Goal: Task Accomplishment & Management: Complete application form

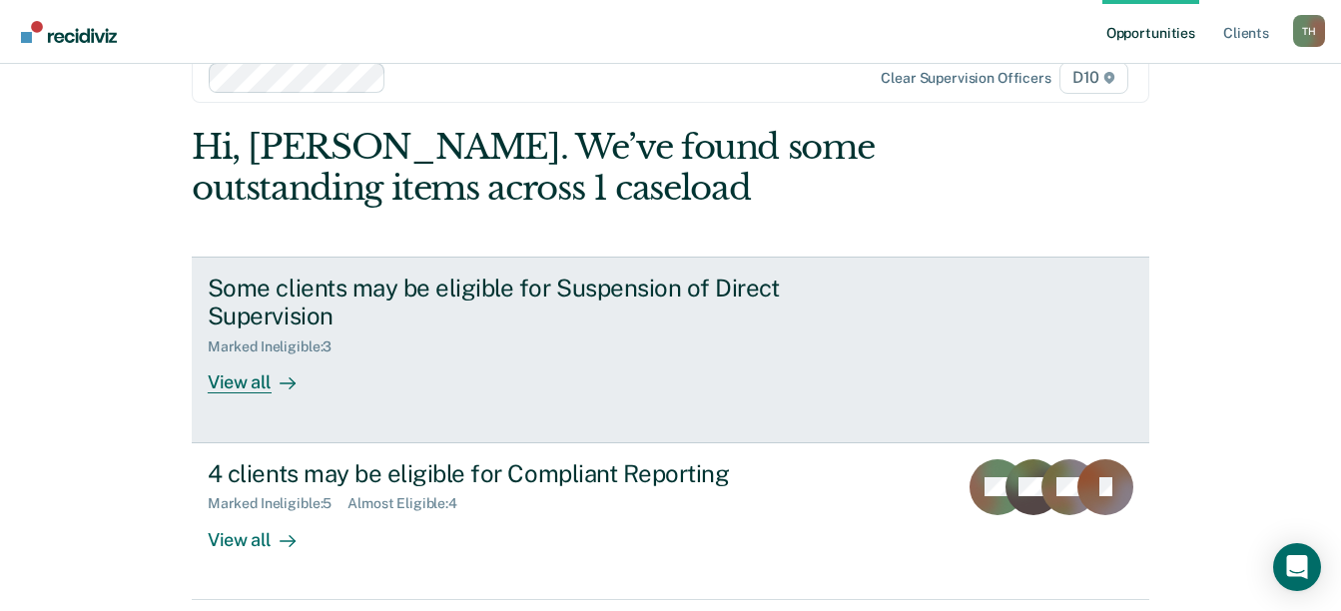
scroll to position [83, 0]
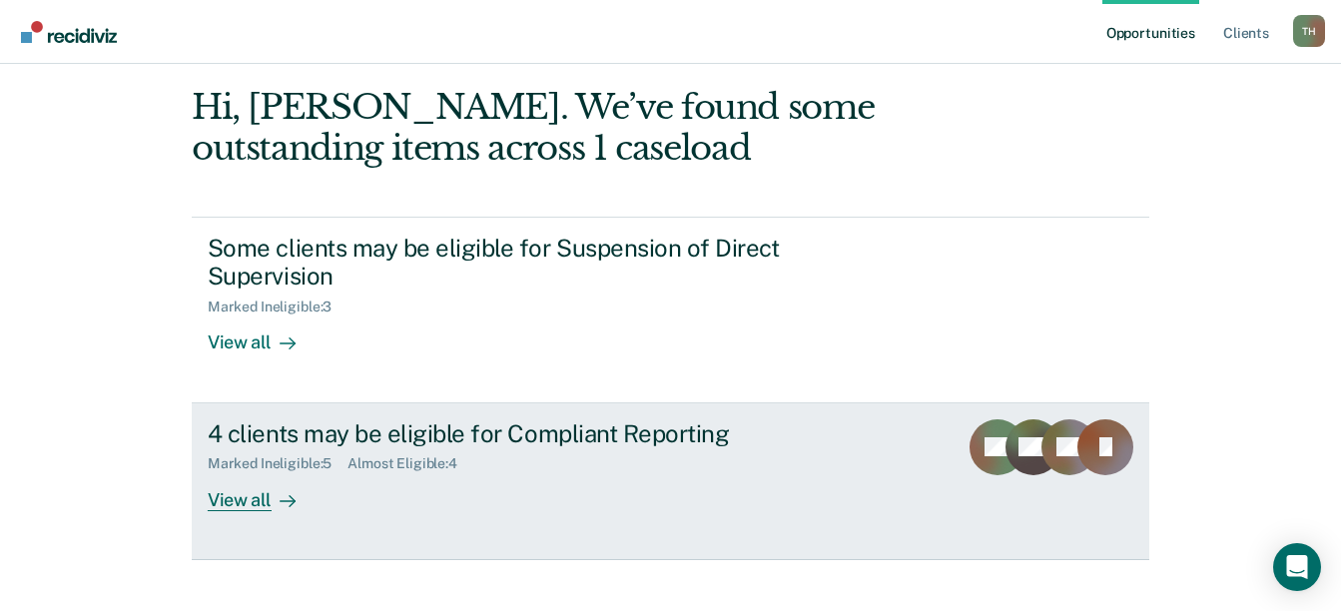
click at [227, 472] on div "View all" at bounding box center [264, 491] width 112 height 39
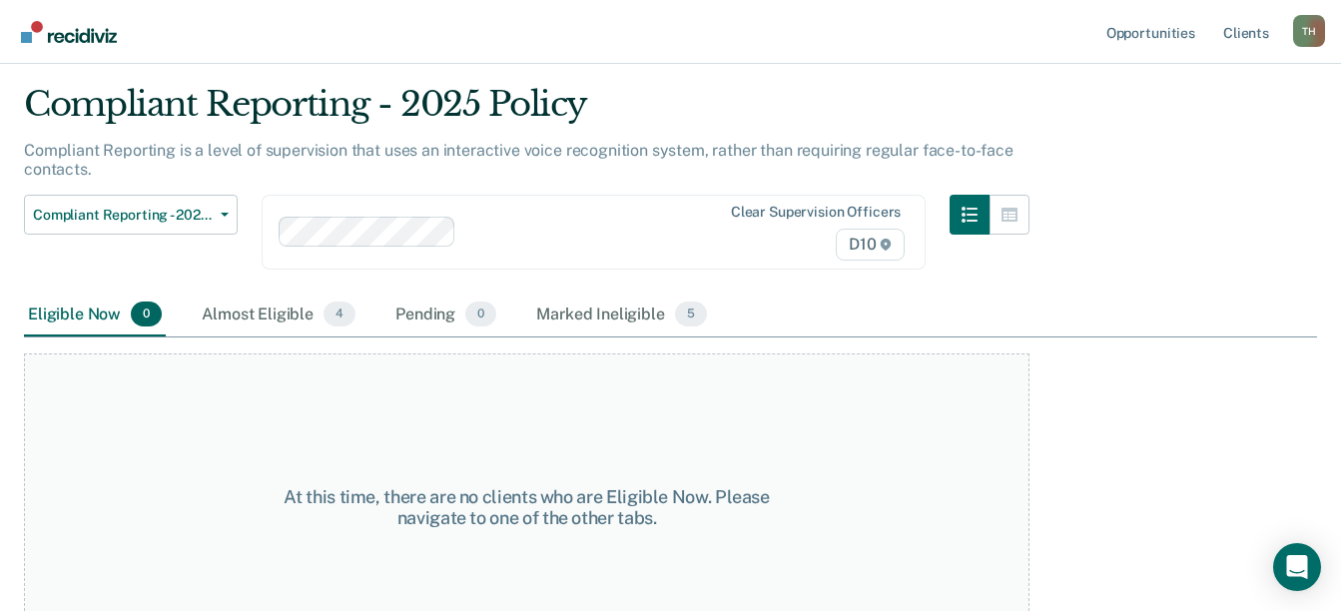
scroll to position [104, 0]
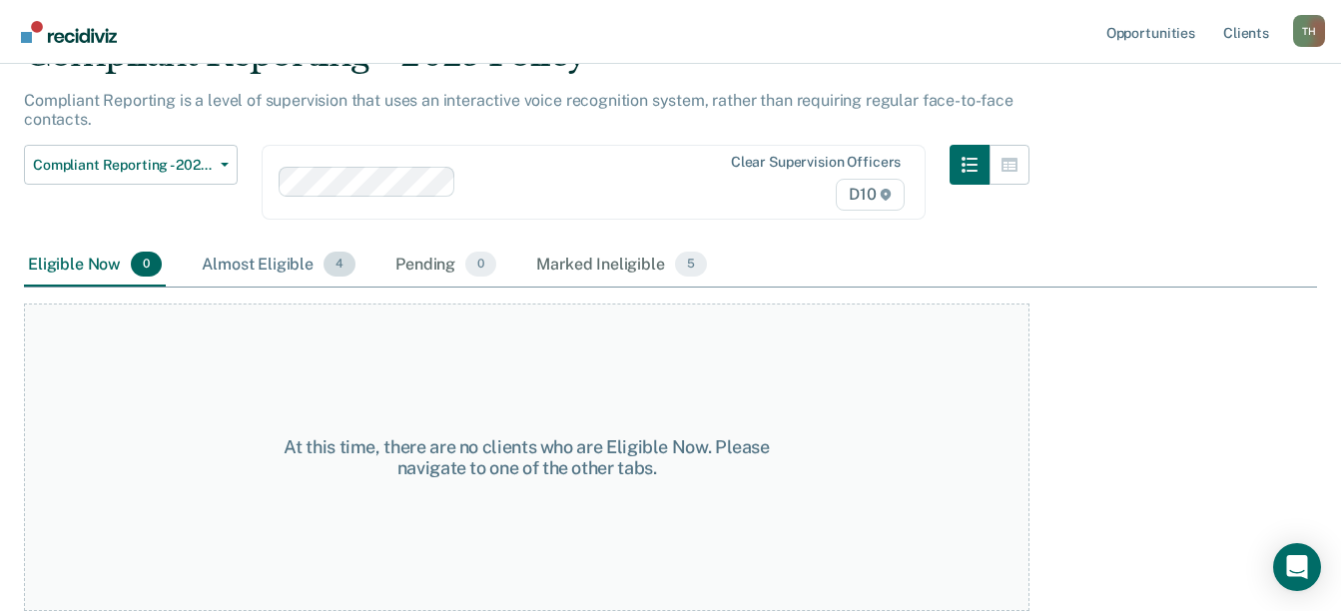
click at [243, 259] on div "Almost Eligible 4" at bounding box center [279, 266] width 162 height 44
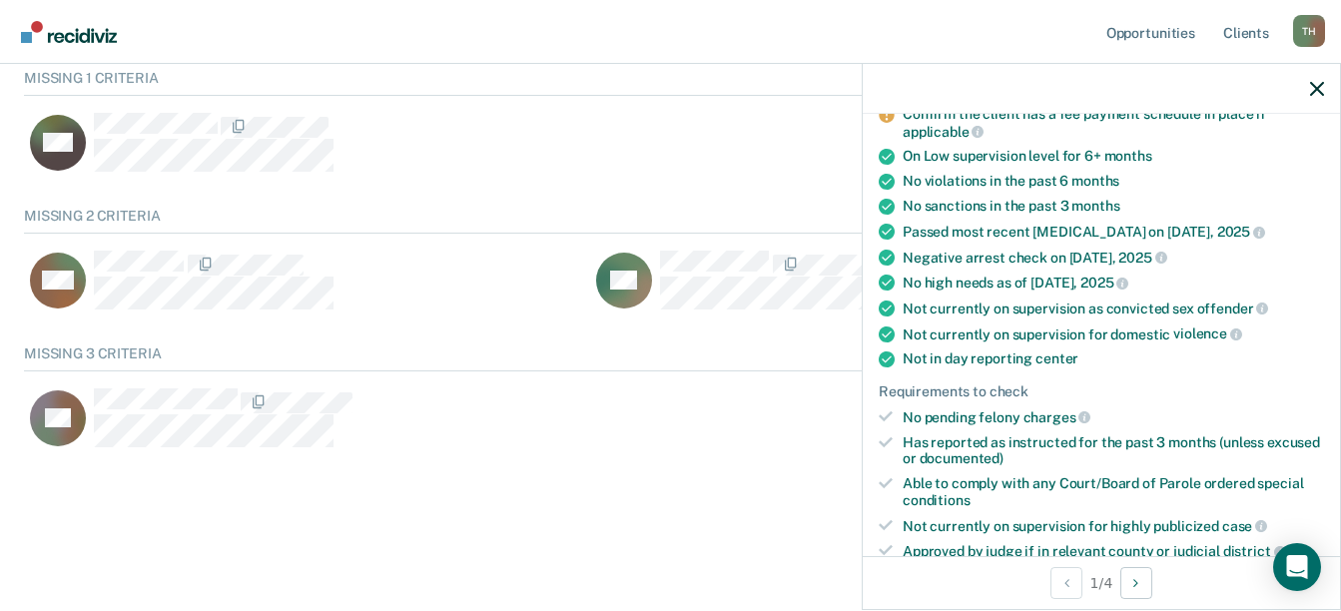
scroll to position [0, 0]
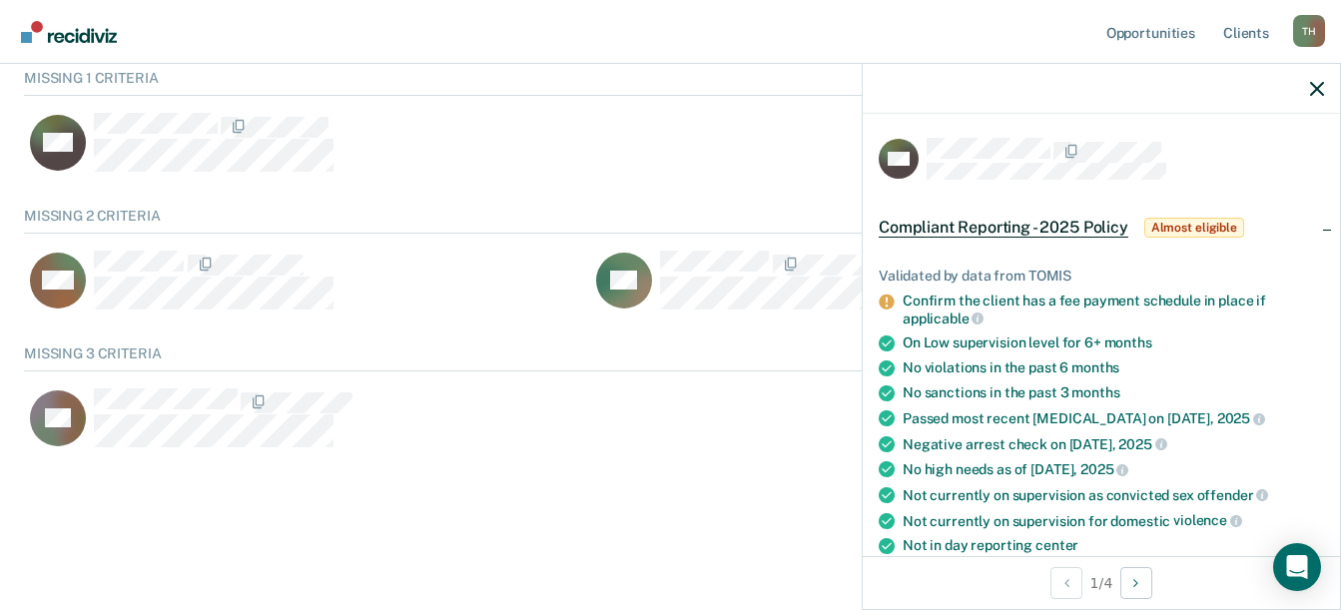
click at [1173, 225] on span "Almost eligible" at bounding box center [1194, 228] width 100 height 20
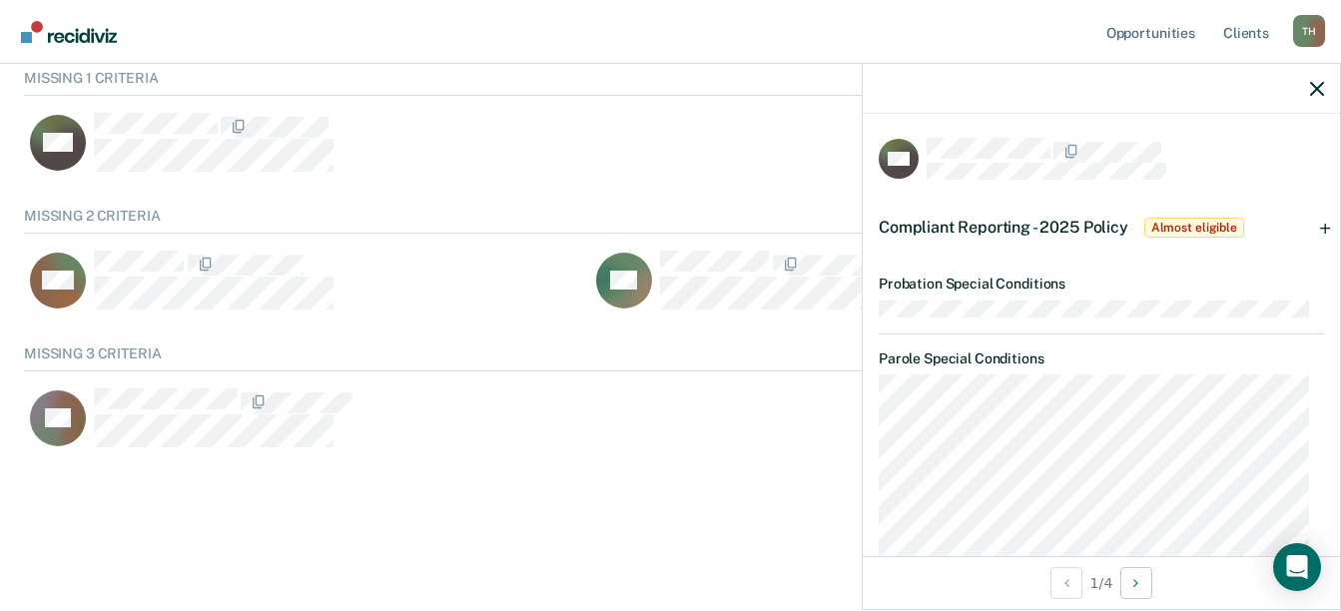
click at [1173, 225] on span "Almost eligible" at bounding box center [1194, 228] width 100 height 20
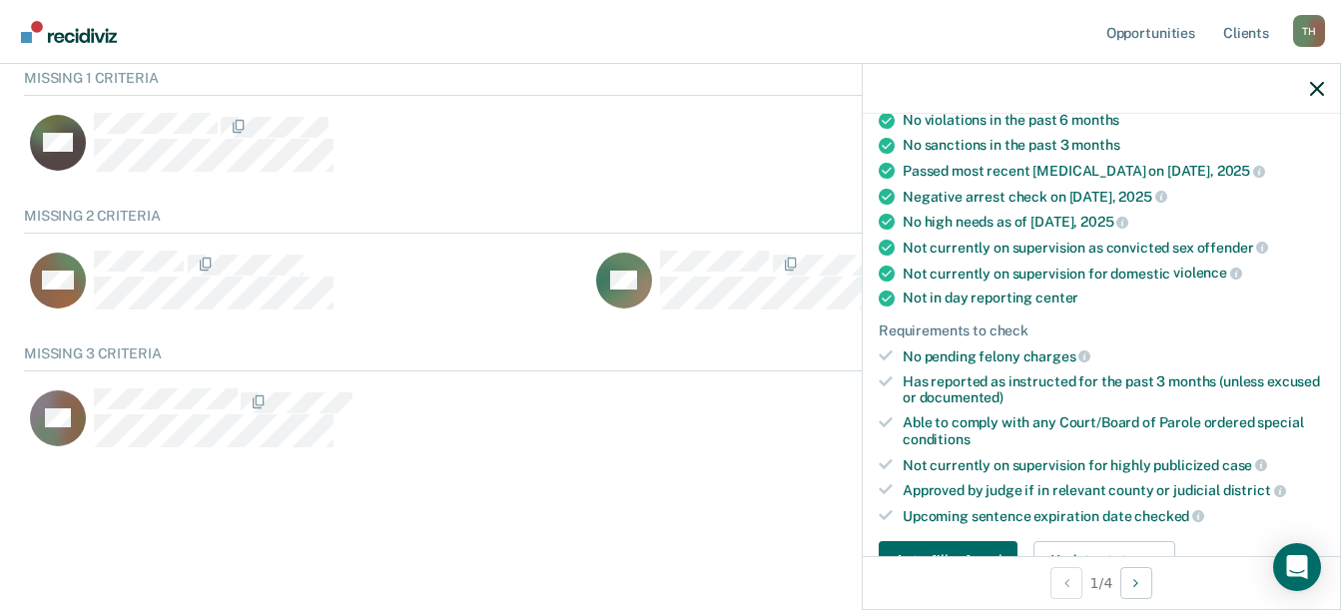
scroll to position [299, 0]
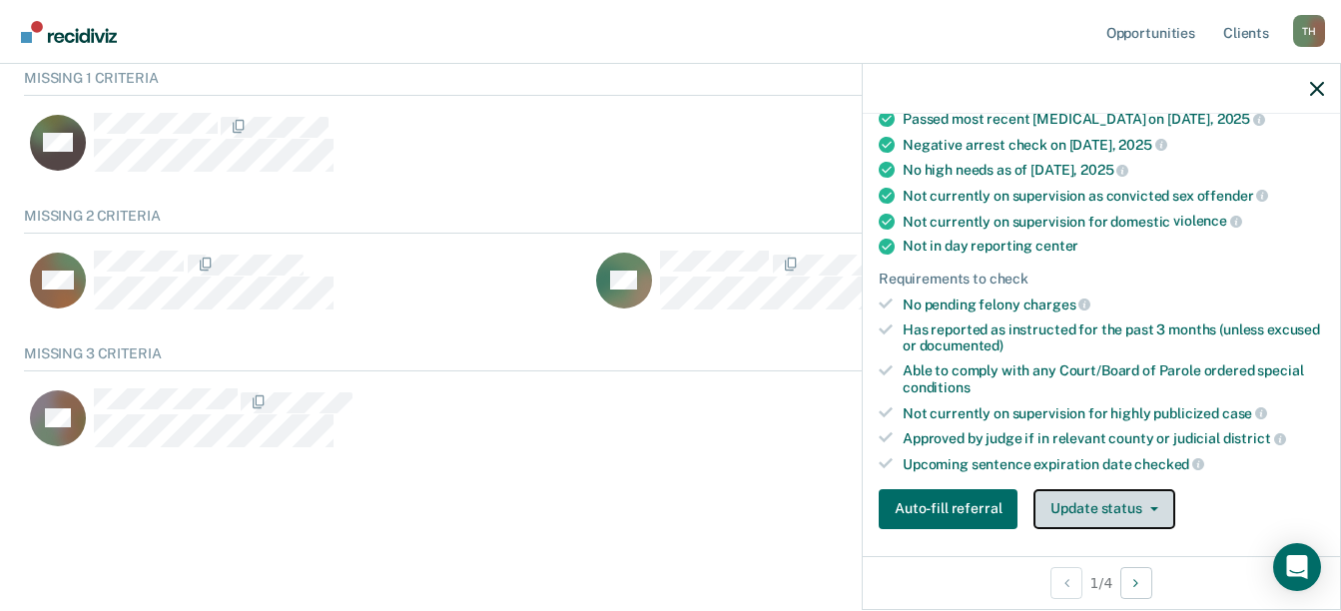
click at [1148, 514] on button "Update status" at bounding box center [1103, 509] width 141 height 40
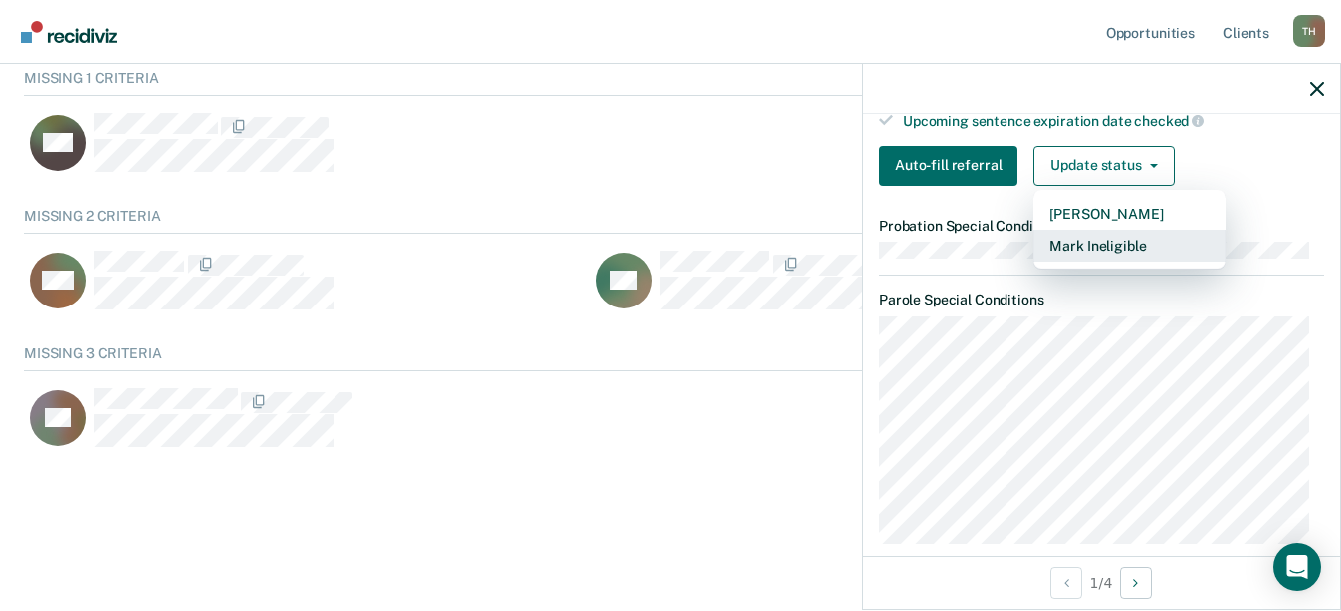
scroll to position [599, 0]
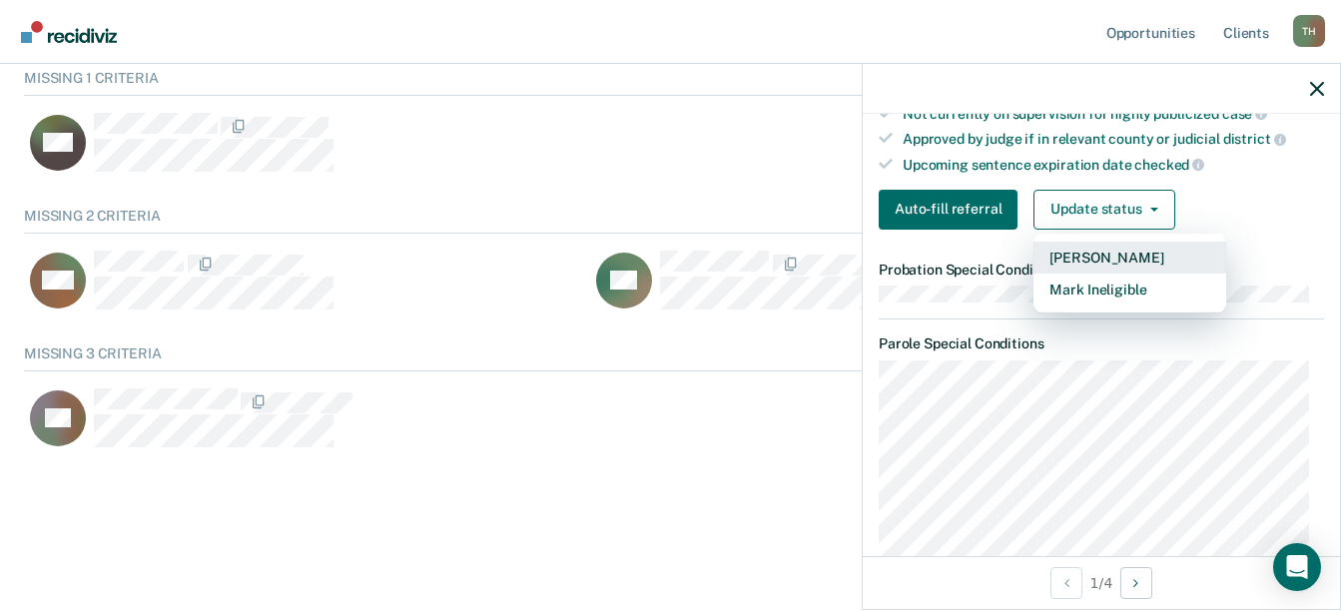
click at [1078, 257] on button "[PERSON_NAME]" at bounding box center [1129, 258] width 193 height 32
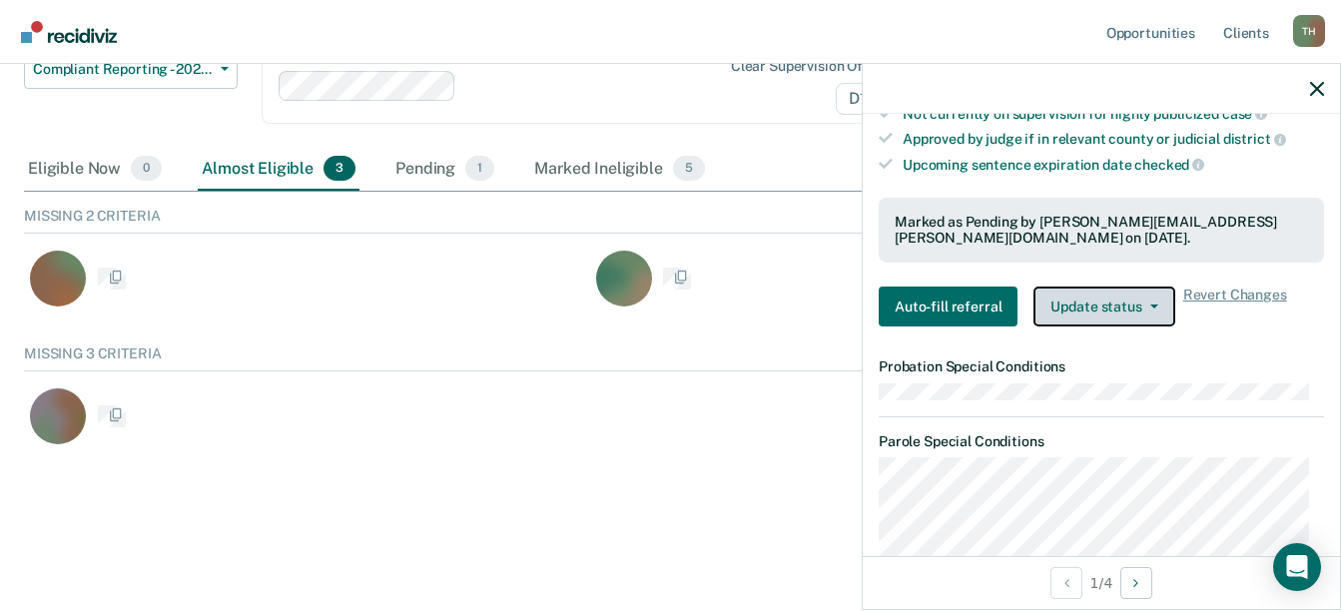
scroll to position [200, 0]
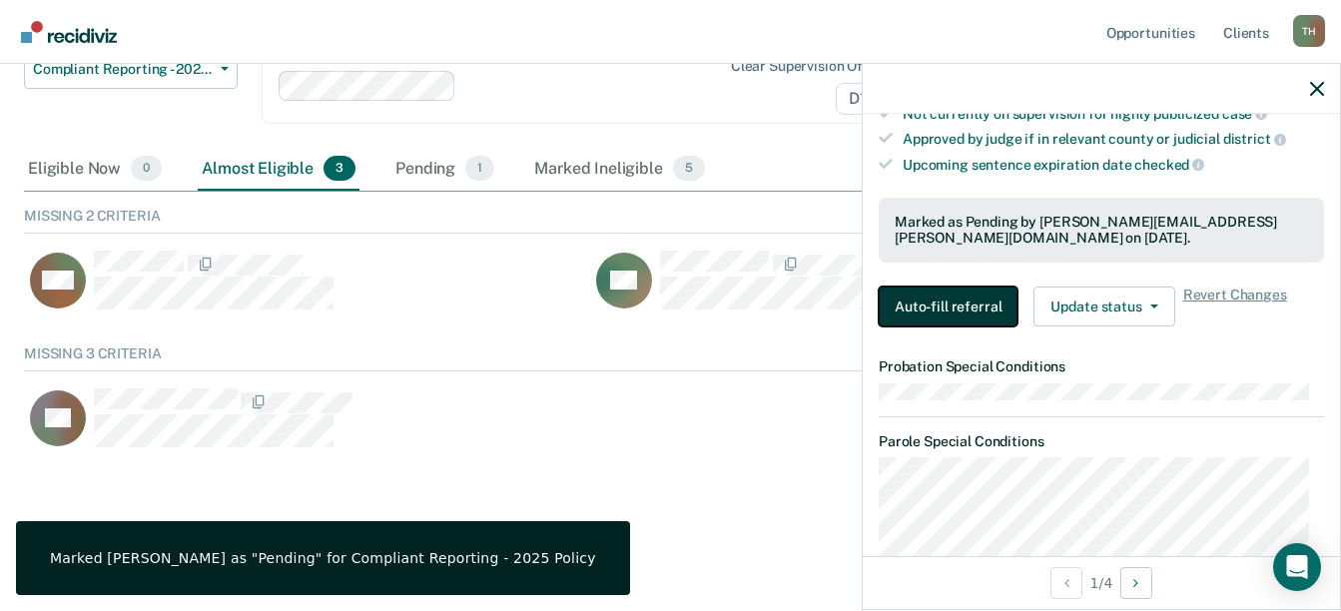
click at [967, 308] on button "Auto-fill referral" at bounding box center [947, 306] width 139 height 40
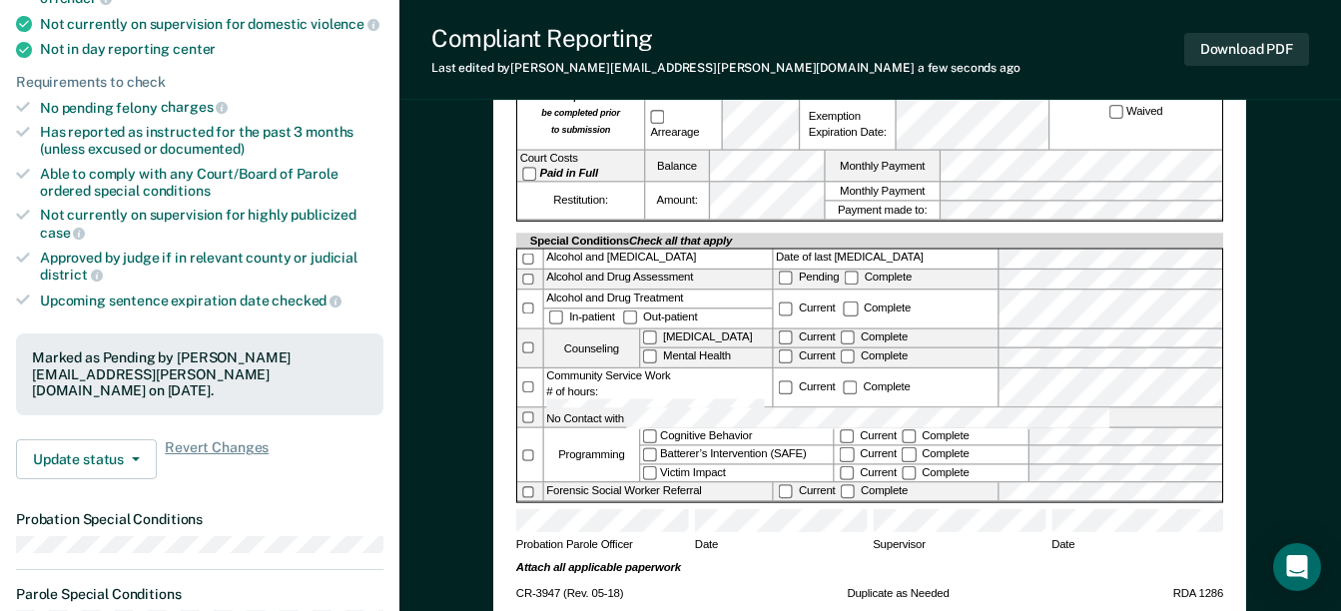
scroll to position [499, 0]
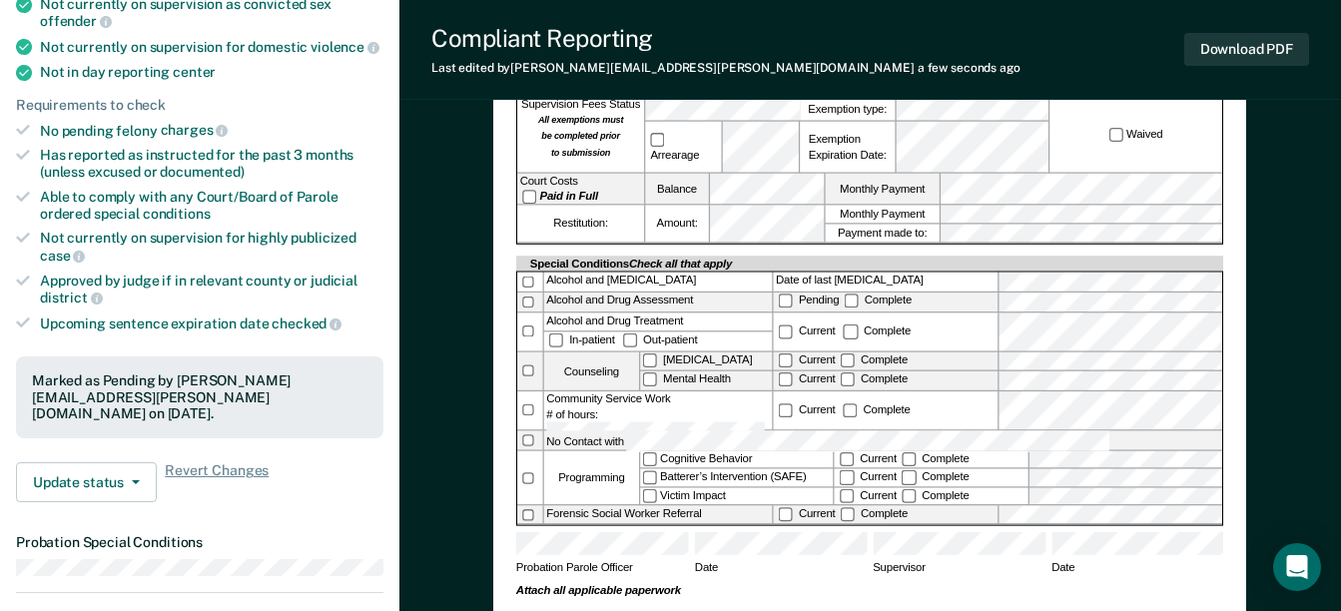
click at [1127, 561] on span "Date" at bounding box center [1137, 572] width 172 height 23
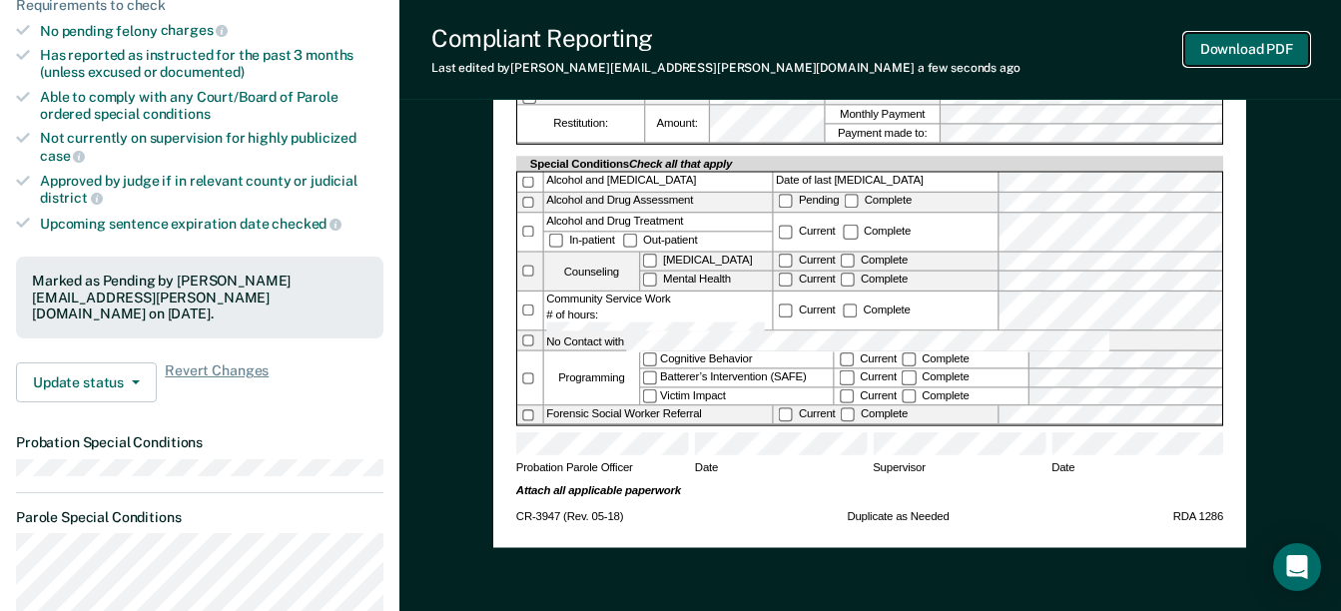
click at [1252, 52] on button "Download PDF" at bounding box center [1246, 49] width 125 height 33
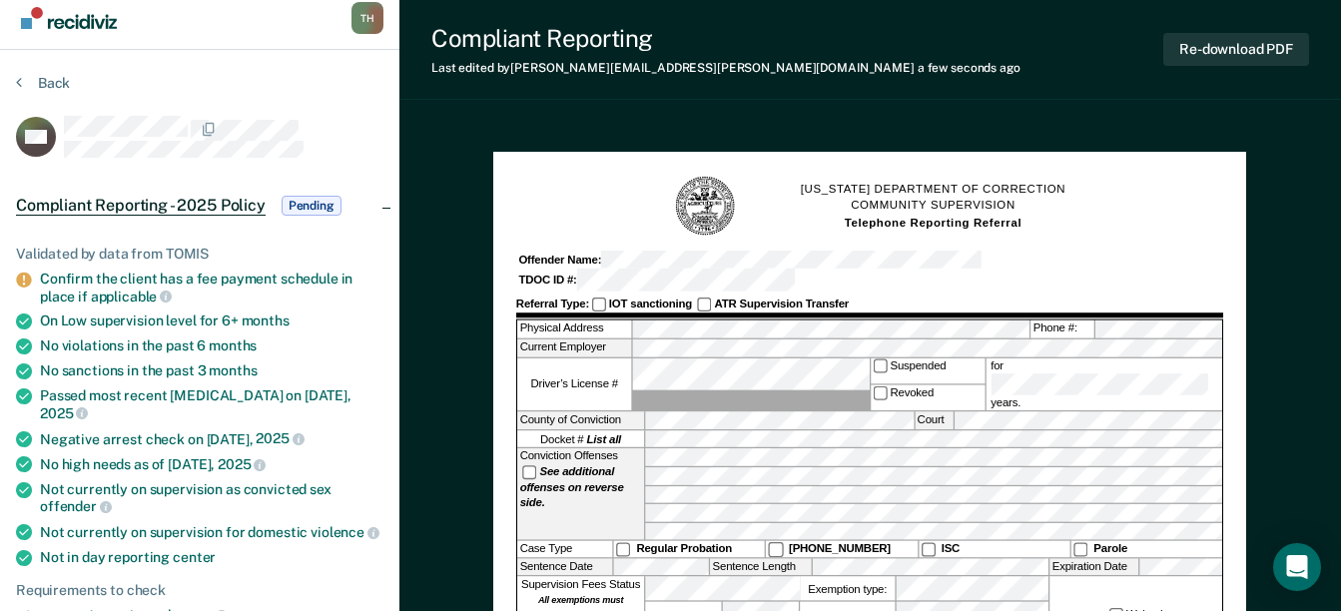
scroll to position [0, 0]
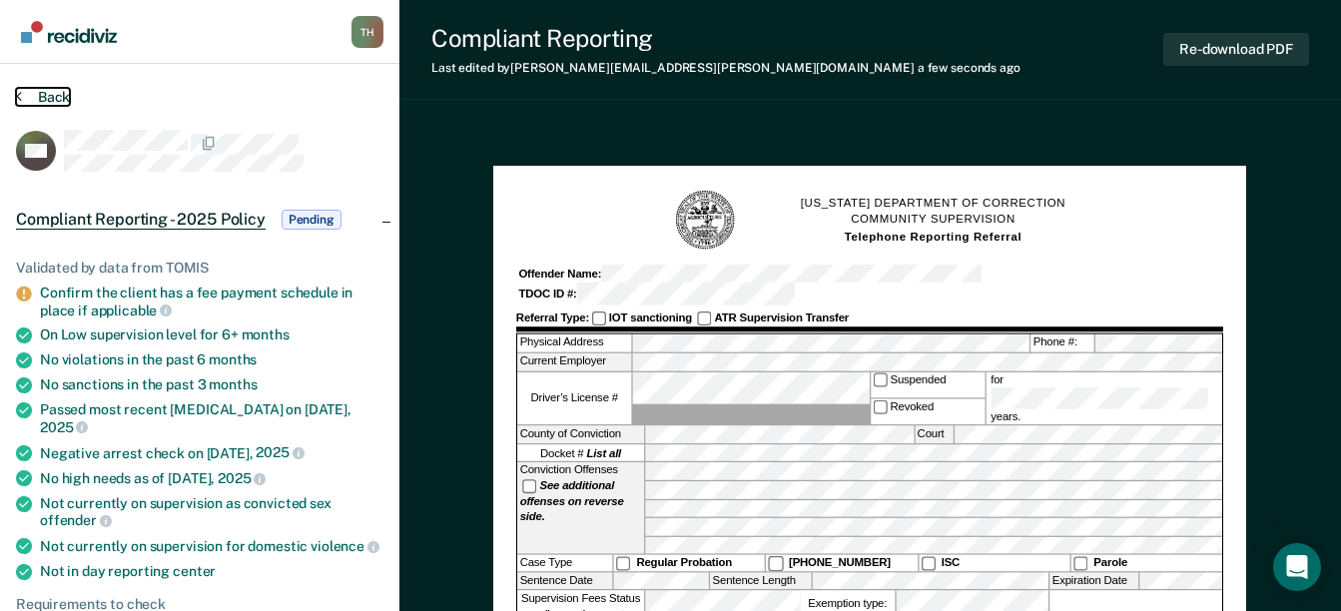
click at [47, 97] on button "Back" at bounding box center [43, 97] width 54 height 18
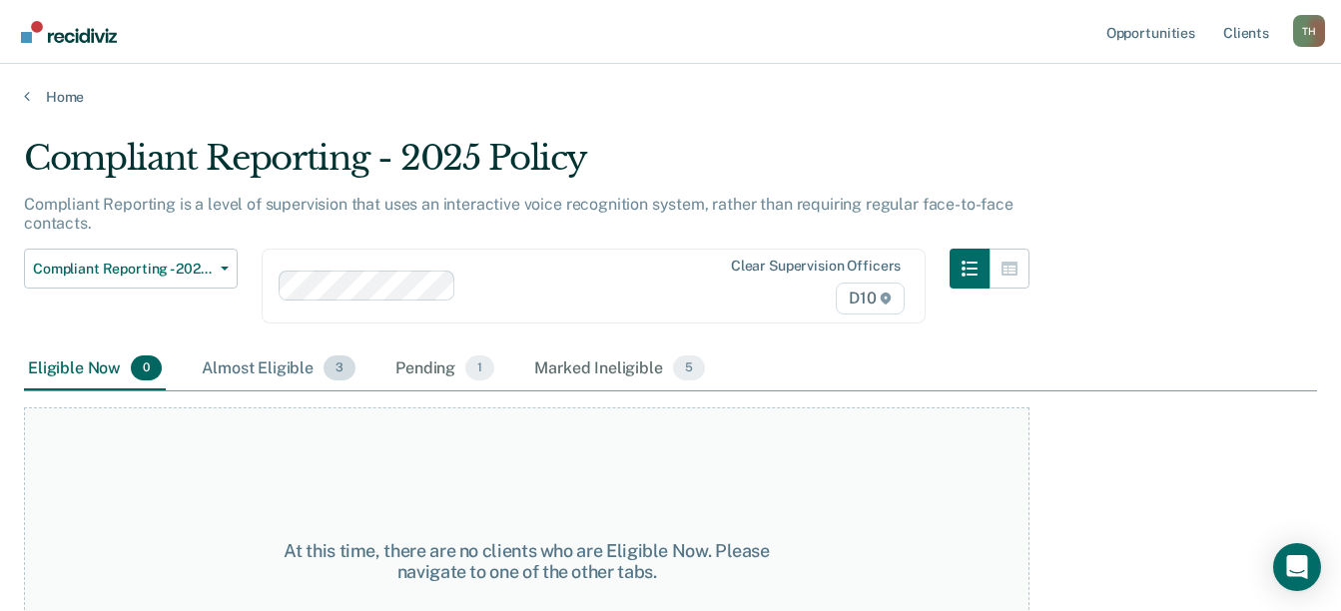
click at [279, 368] on div "Almost Eligible 3" at bounding box center [279, 369] width 162 height 44
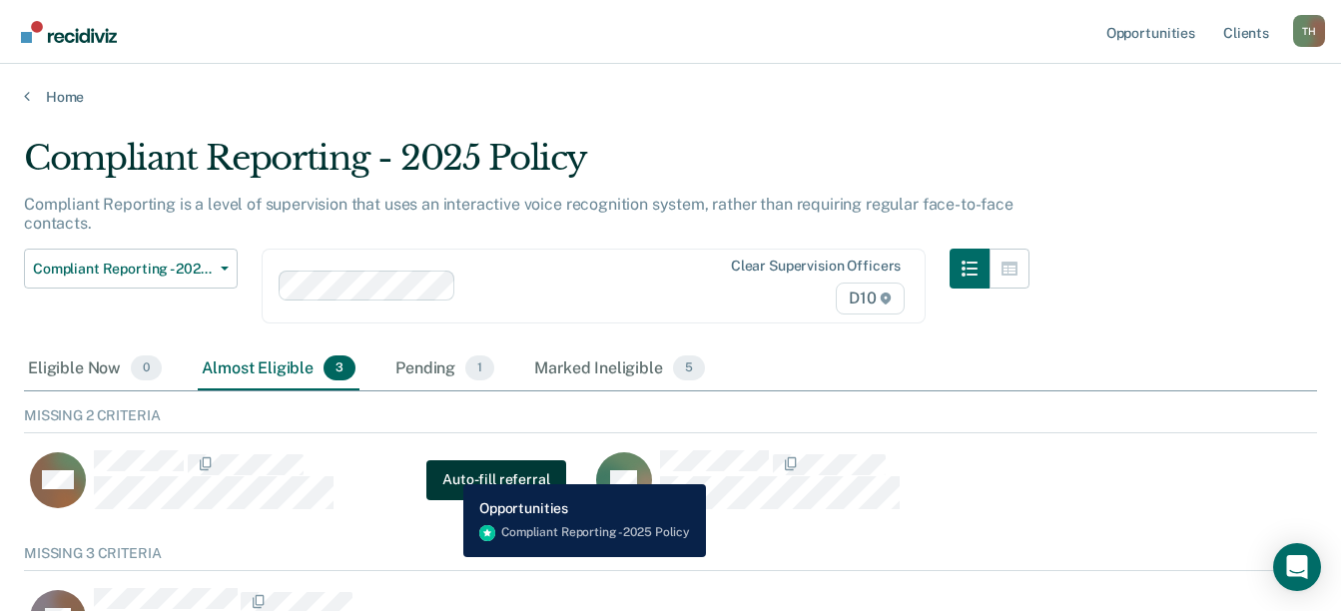
scroll to position [200, 0]
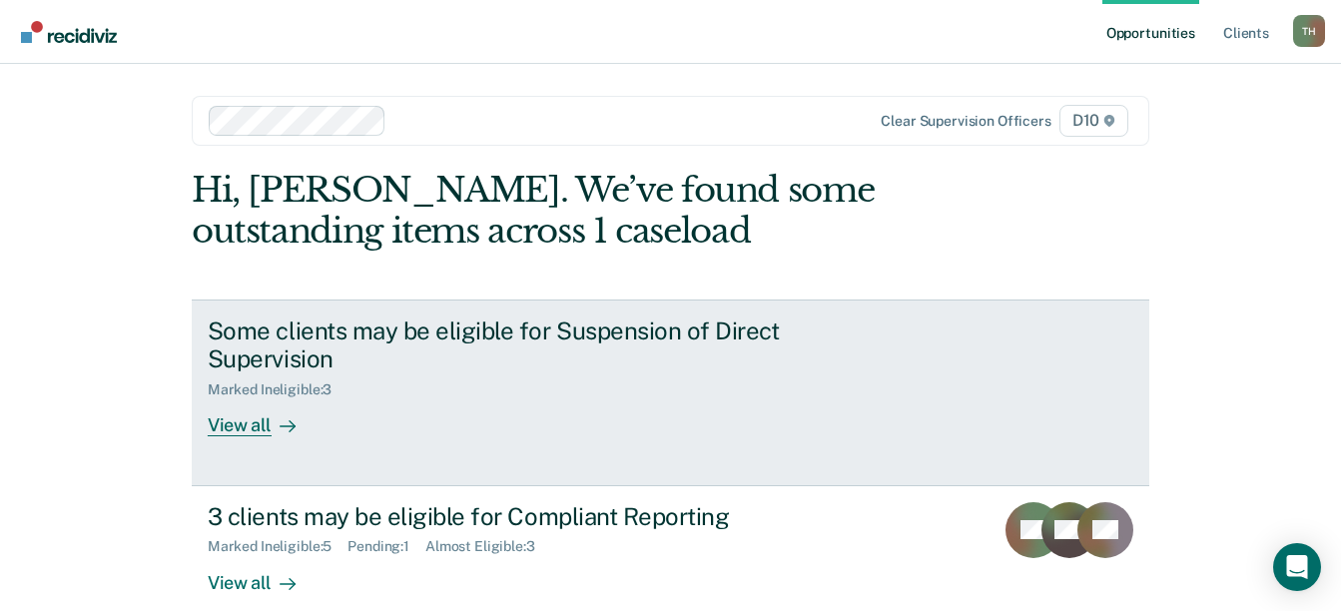
scroll to position [3, 0]
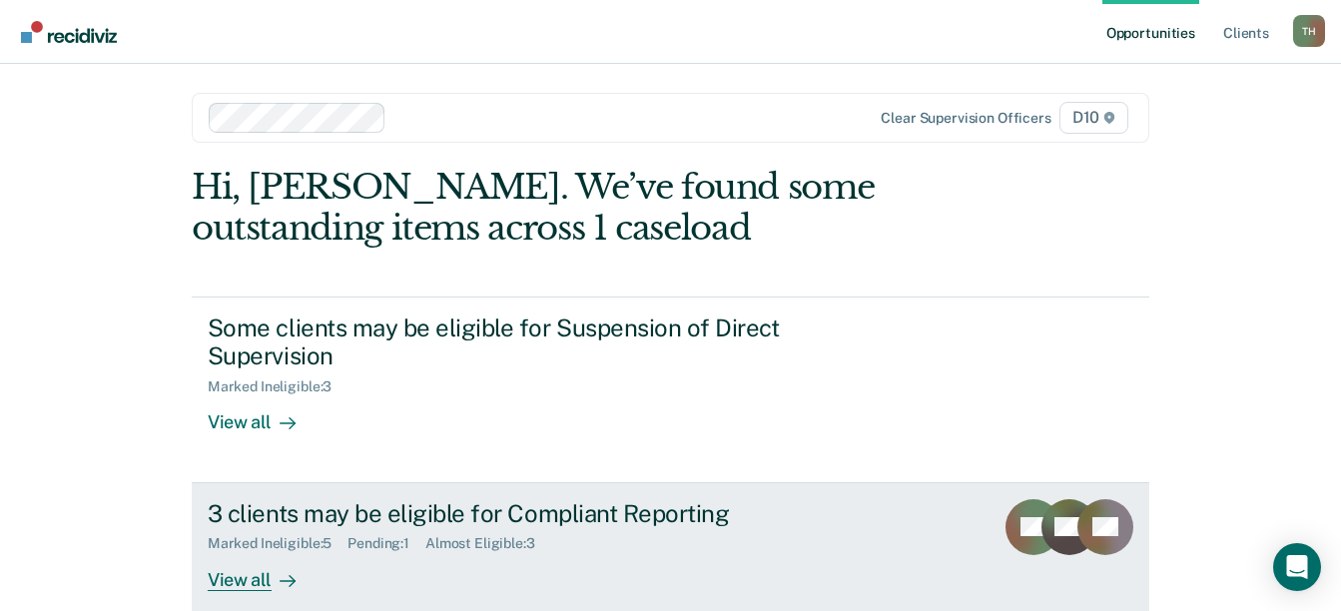
click at [243, 552] on div "View all" at bounding box center [264, 571] width 112 height 39
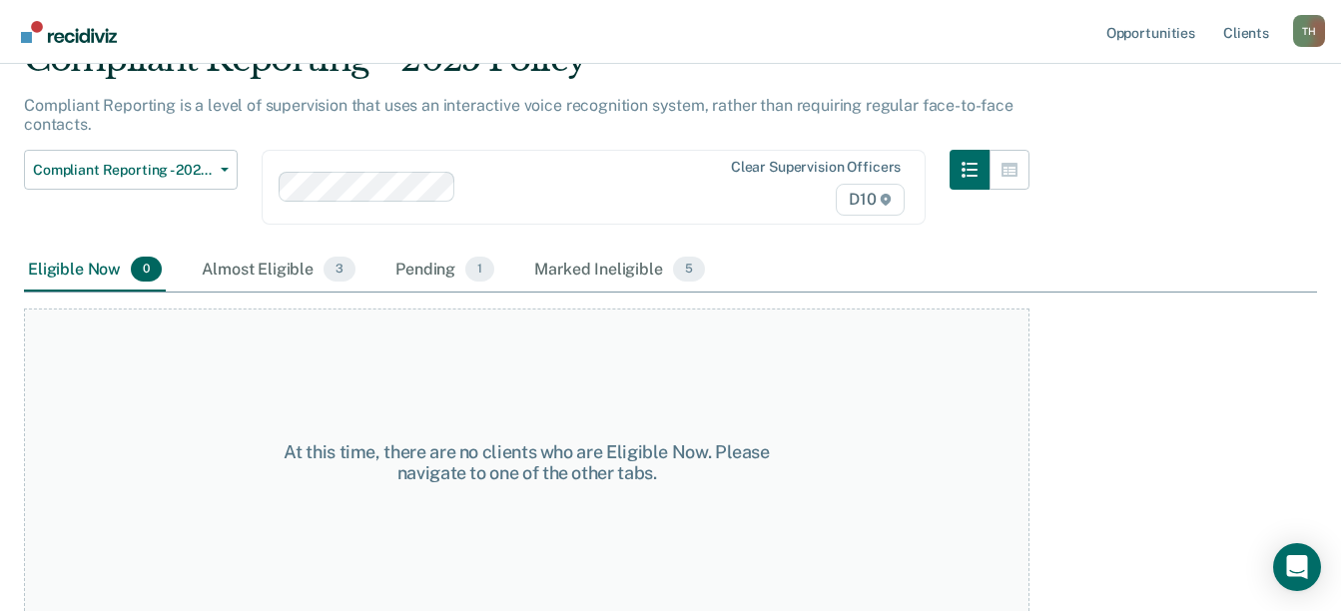
scroll to position [104, 0]
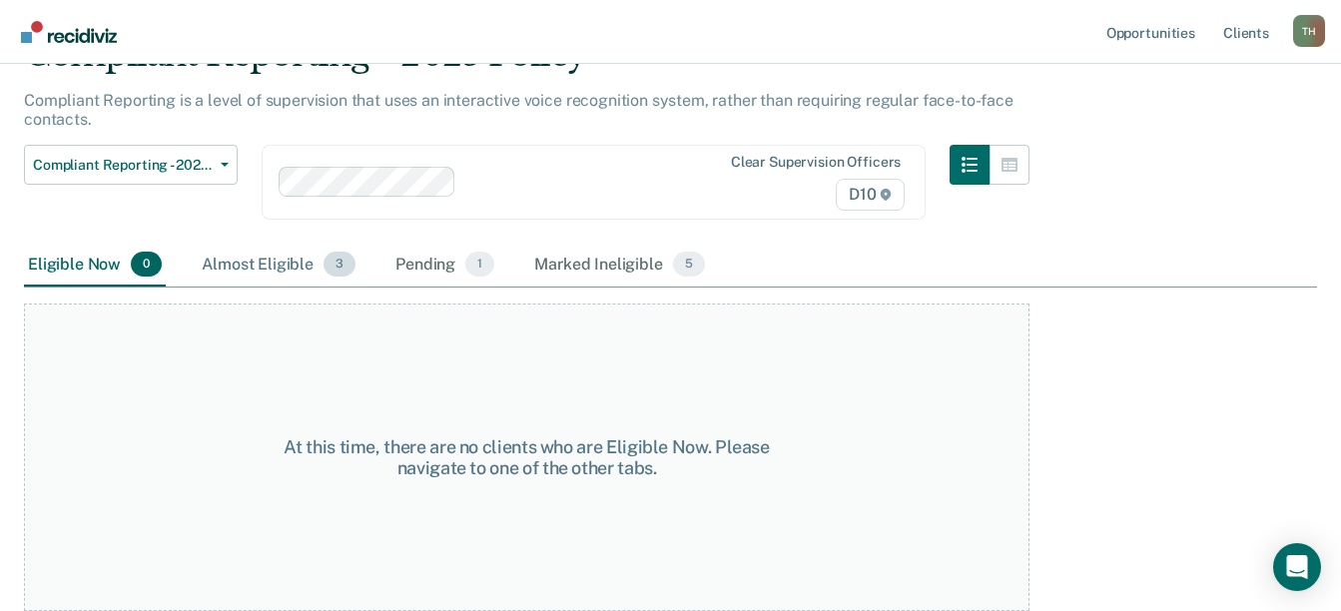
click at [301, 265] on div "Almost Eligible 3" at bounding box center [279, 266] width 162 height 44
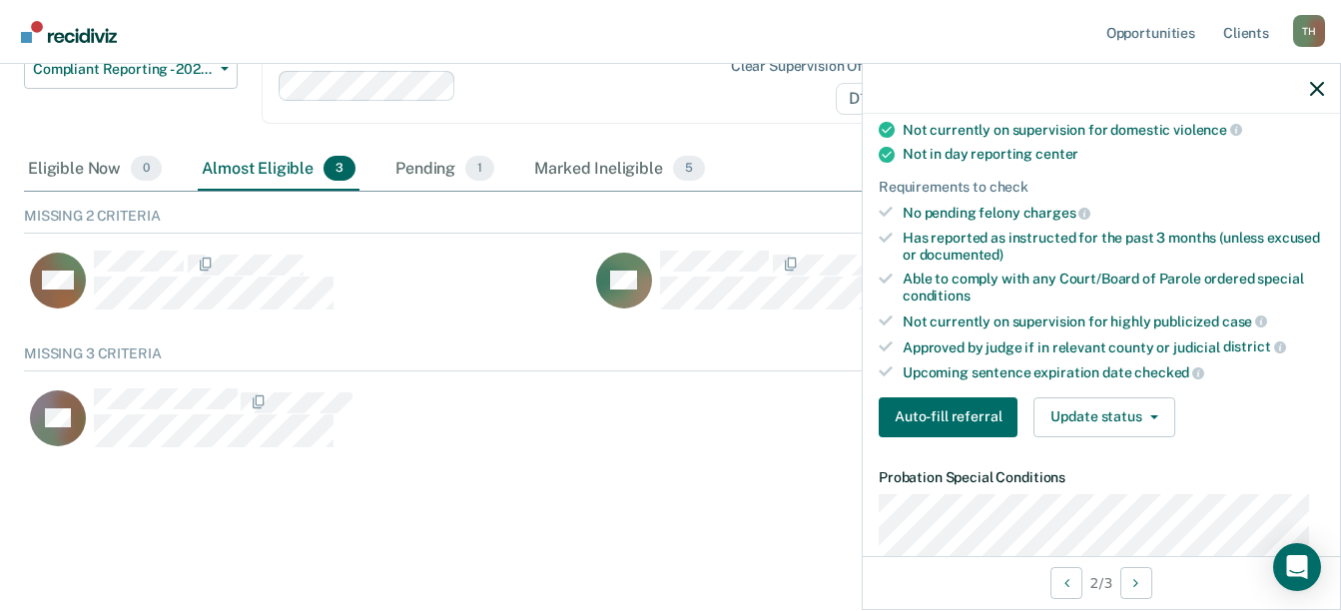
scroll to position [399, 0]
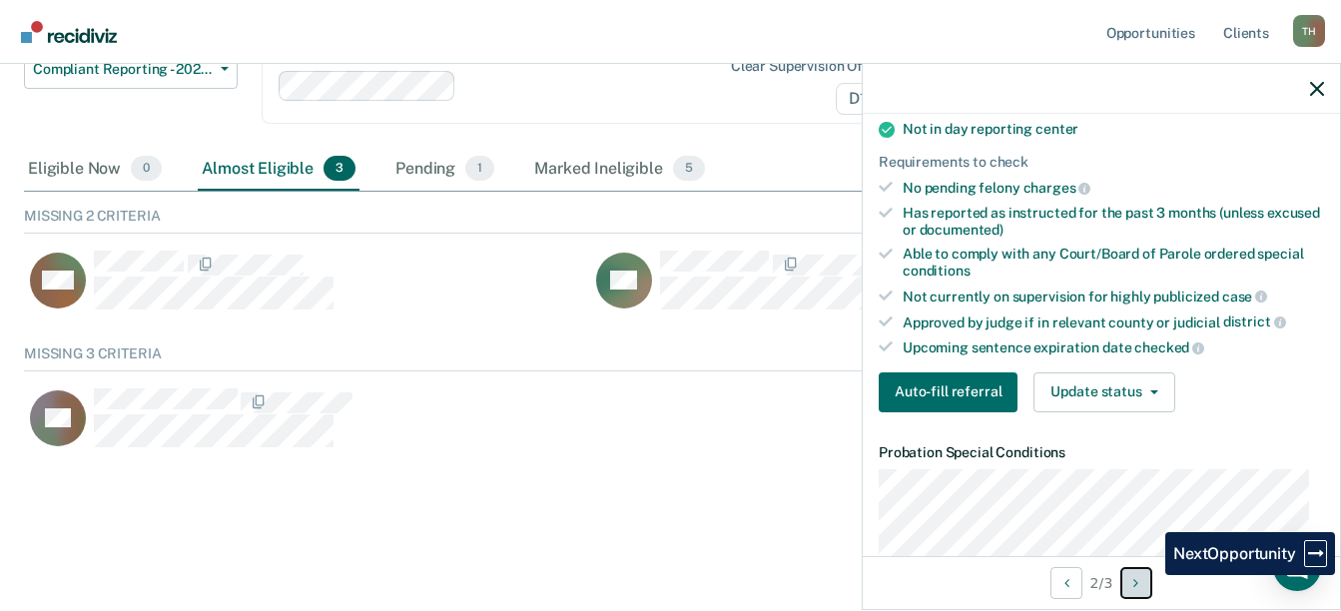
click at [1150, 586] on button "Next Opportunity" at bounding box center [1136, 583] width 32 height 32
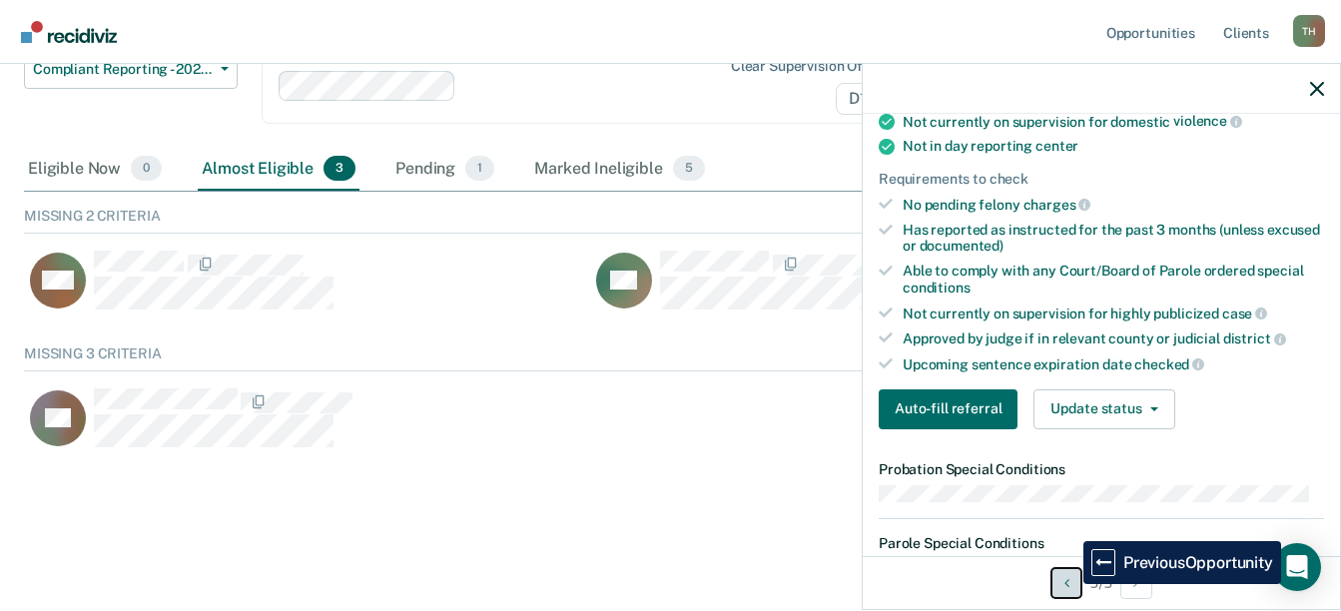
click at [1067, 584] on button "Previous Opportunity" at bounding box center [1066, 583] width 32 height 32
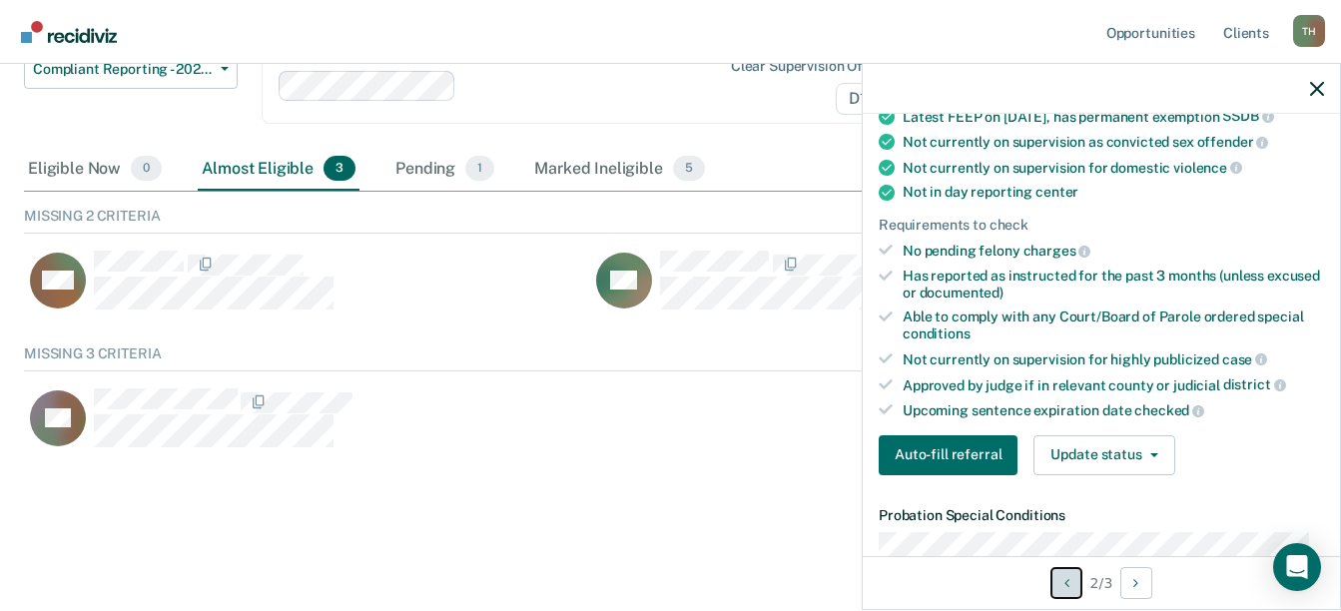
scroll to position [0, 0]
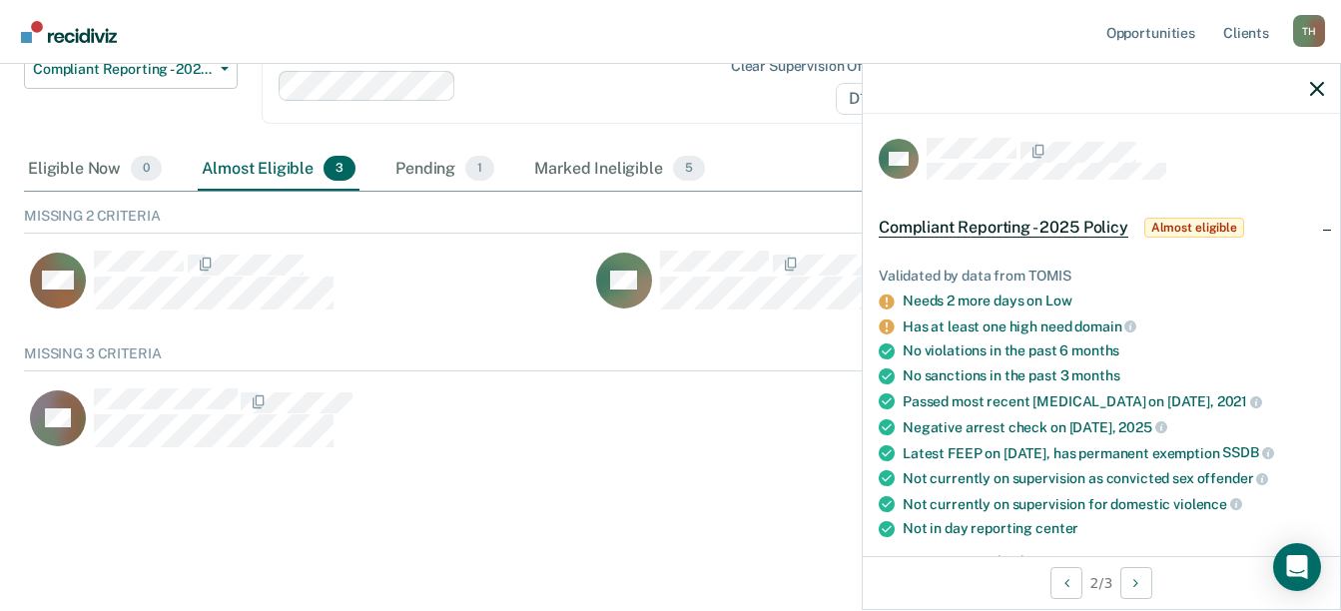
click at [946, 292] on div "Needs 2 more days on Low" at bounding box center [1112, 300] width 421 height 17
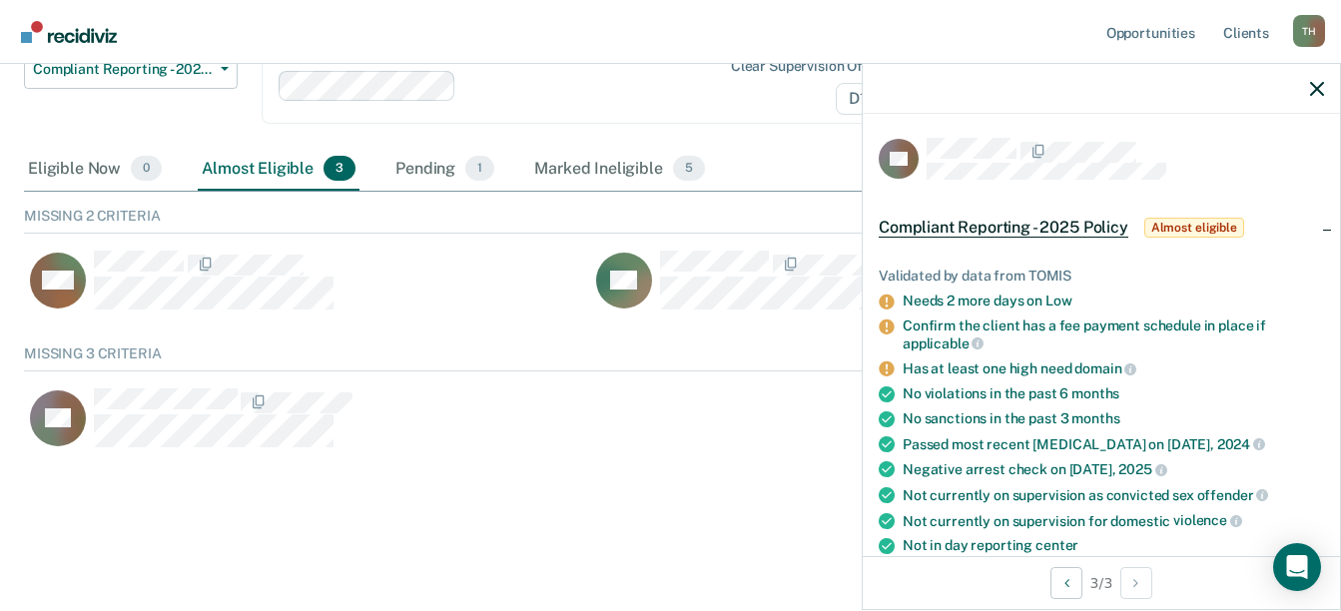
click at [887, 372] on icon at bounding box center [885, 368] width 15 height 15
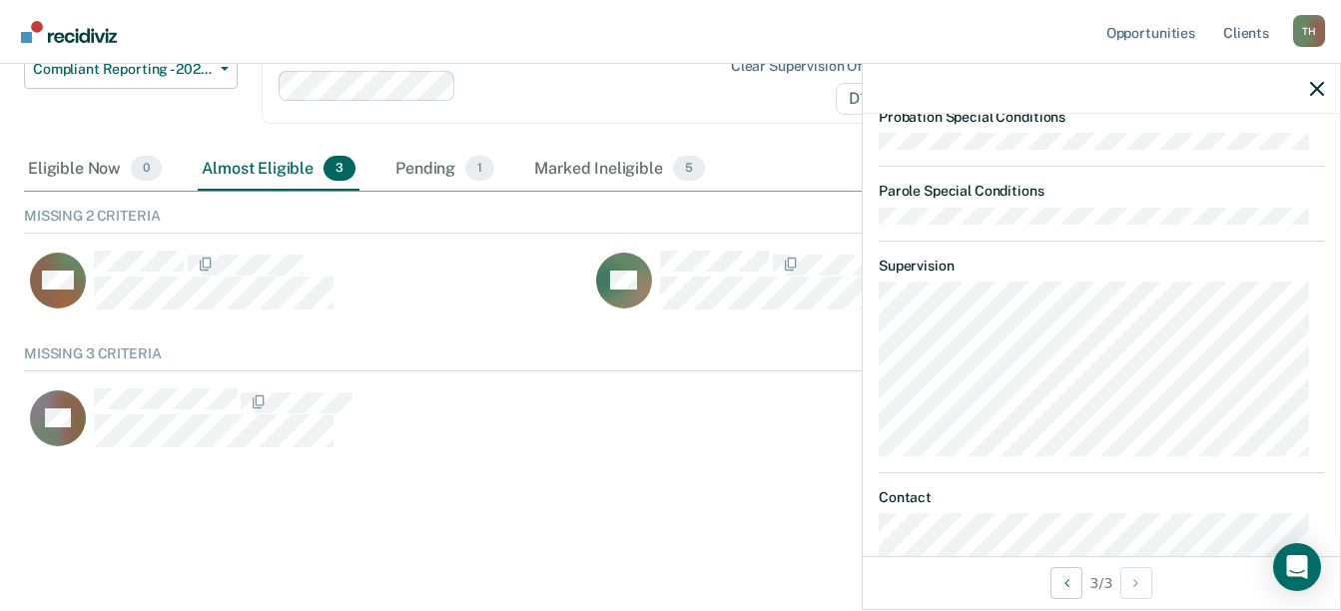
scroll to position [1020, 0]
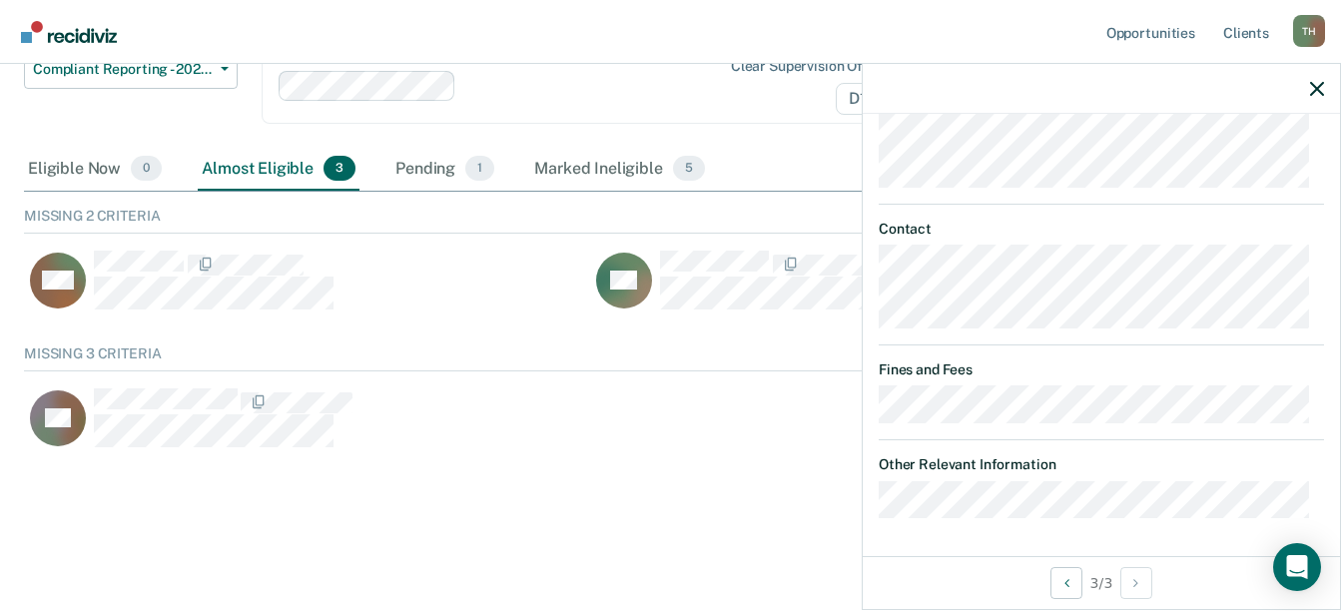
click at [475, 476] on div "Compliant Reporting - 2025 Policy Compliant Reporting is a level of supervision…" at bounding box center [670, 231] width 1293 height 587
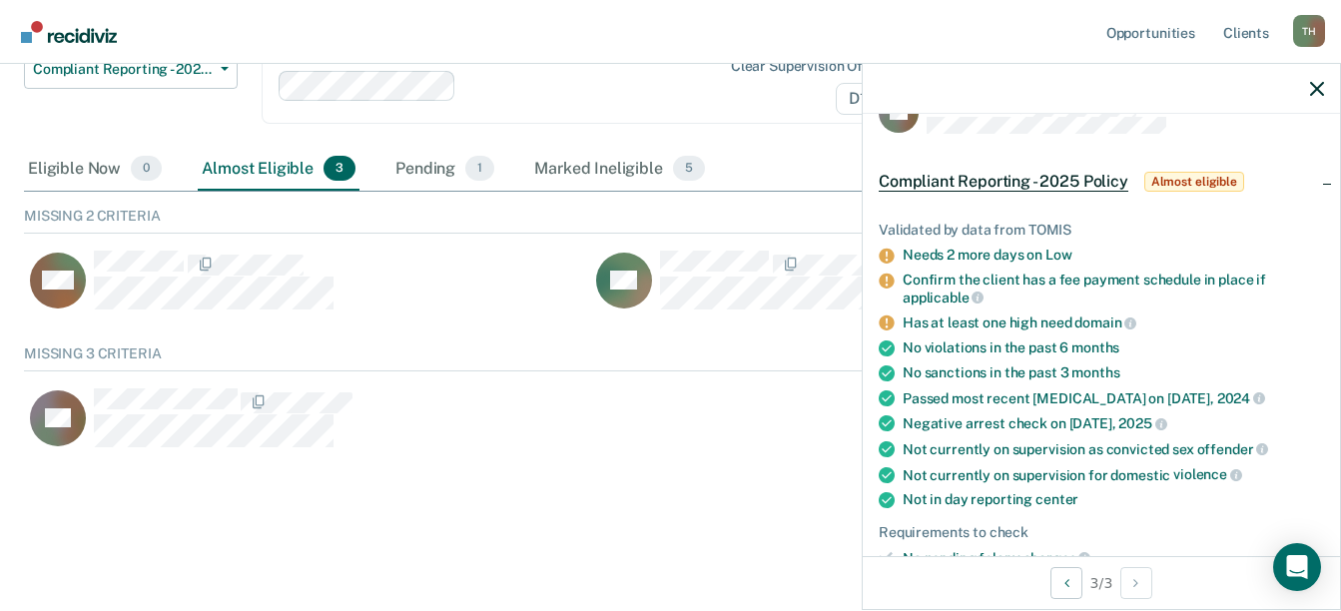
scroll to position [22, 0]
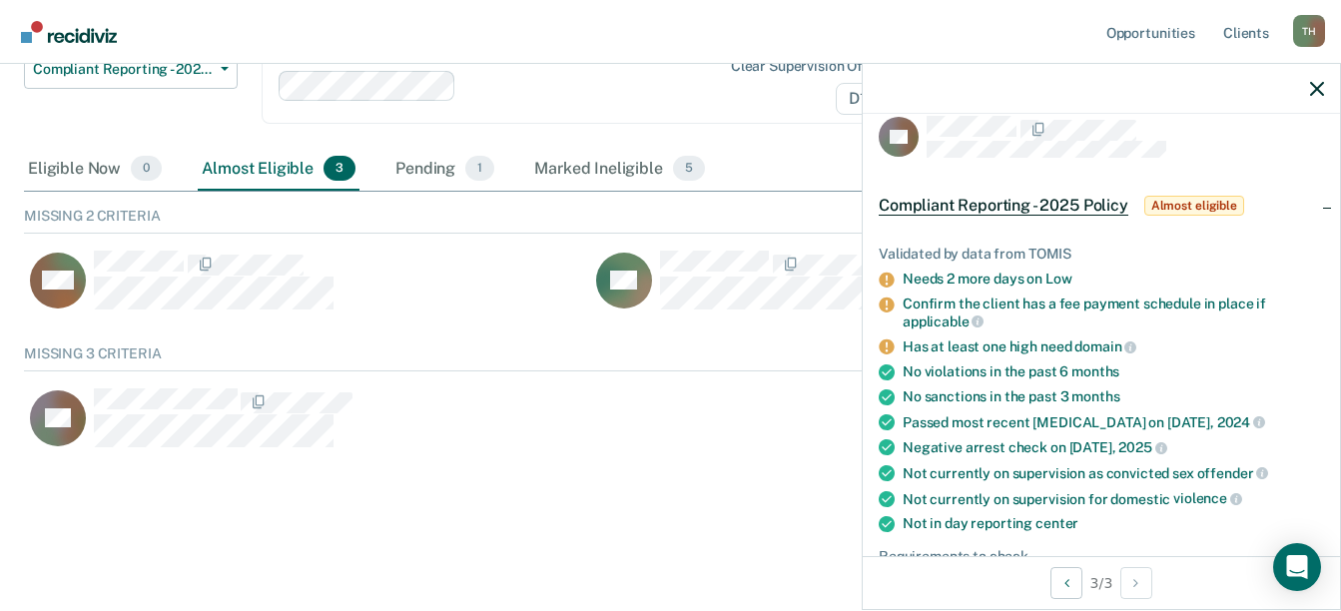
click at [494, 471] on div "Compliant Reporting - 2025 Policy Compliant Reporting is a level of supervision…" at bounding box center [670, 231] width 1293 height 587
click at [556, 43] on nav "Opportunities Client s Tammera Hightower T H Profile How it works Log Out" at bounding box center [670, 31] width 1309 height 63
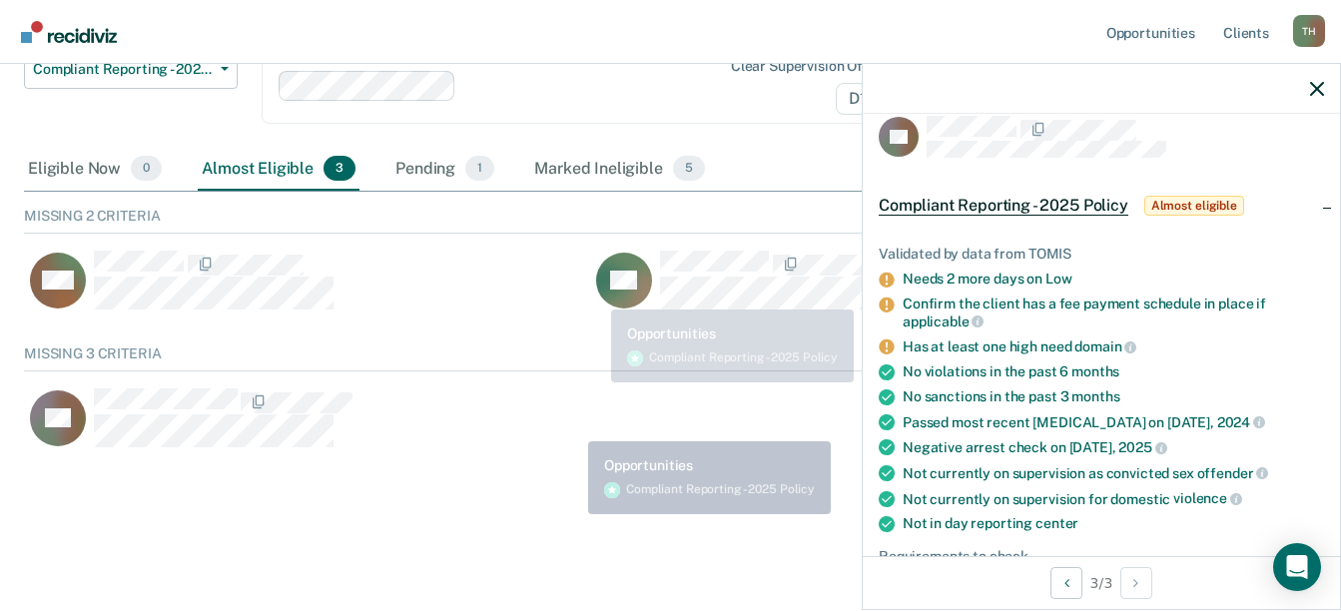
click at [560, 490] on div "Compliant Reporting - 2025 Policy Compliant Reporting is a level of supervision…" at bounding box center [670, 231] width 1293 height 587
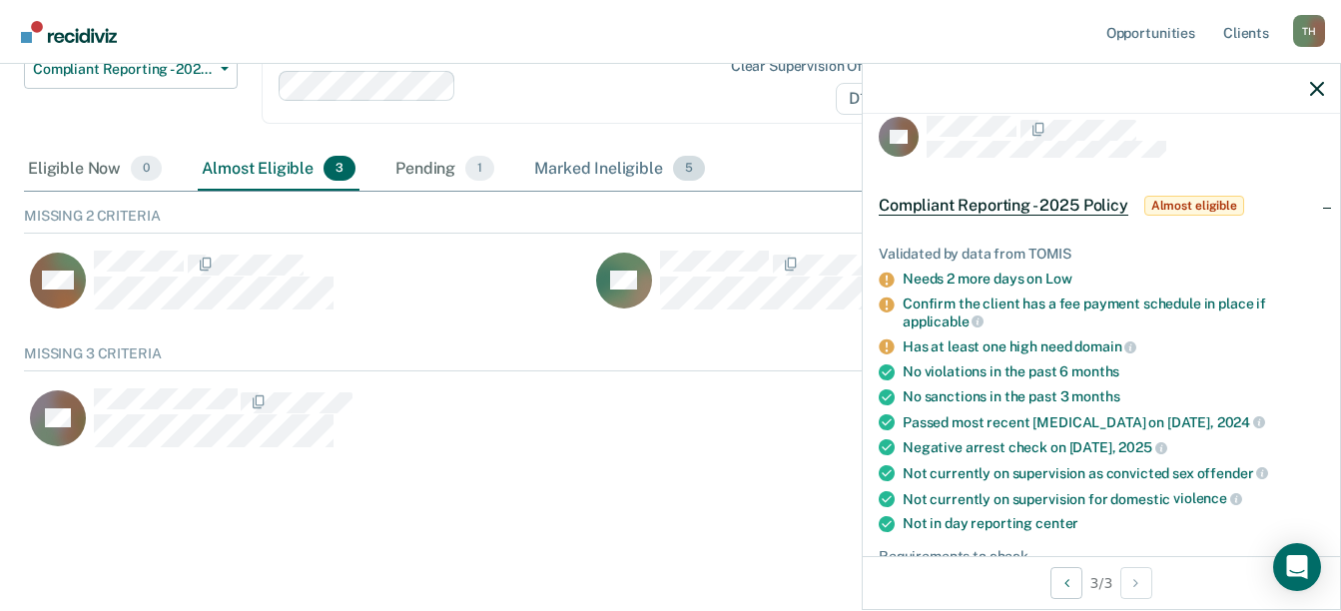
click at [576, 168] on div "Marked Ineligible 5" at bounding box center [619, 170] width 179 height 44
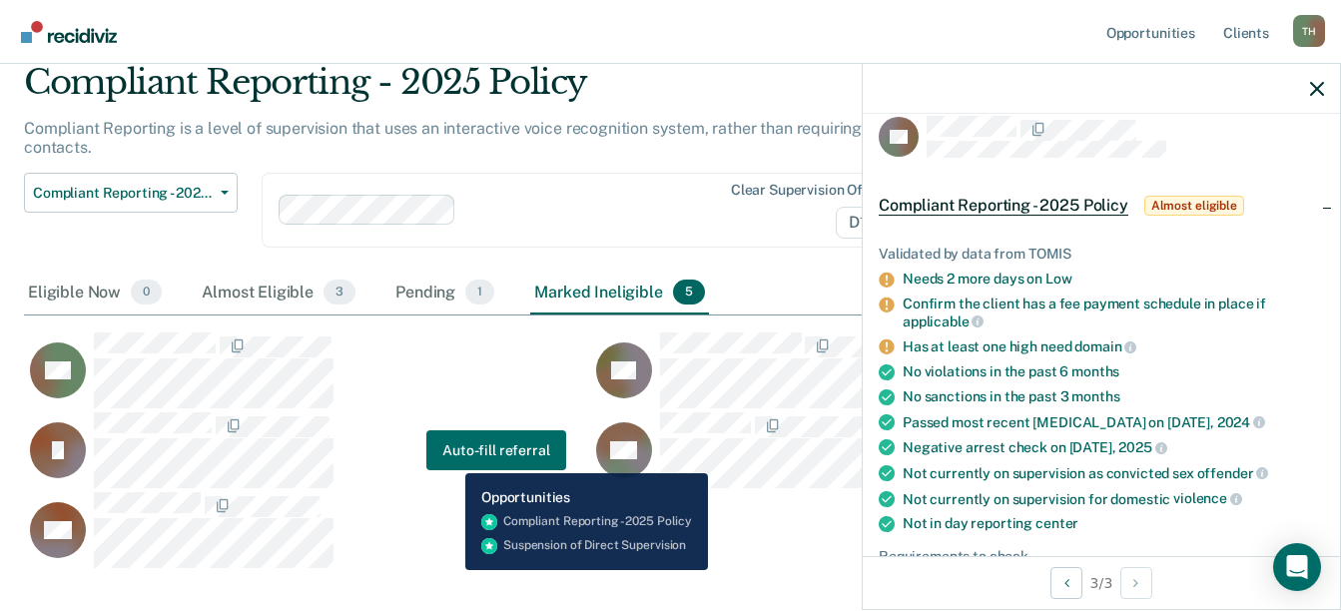
scroll to position [180, 0]
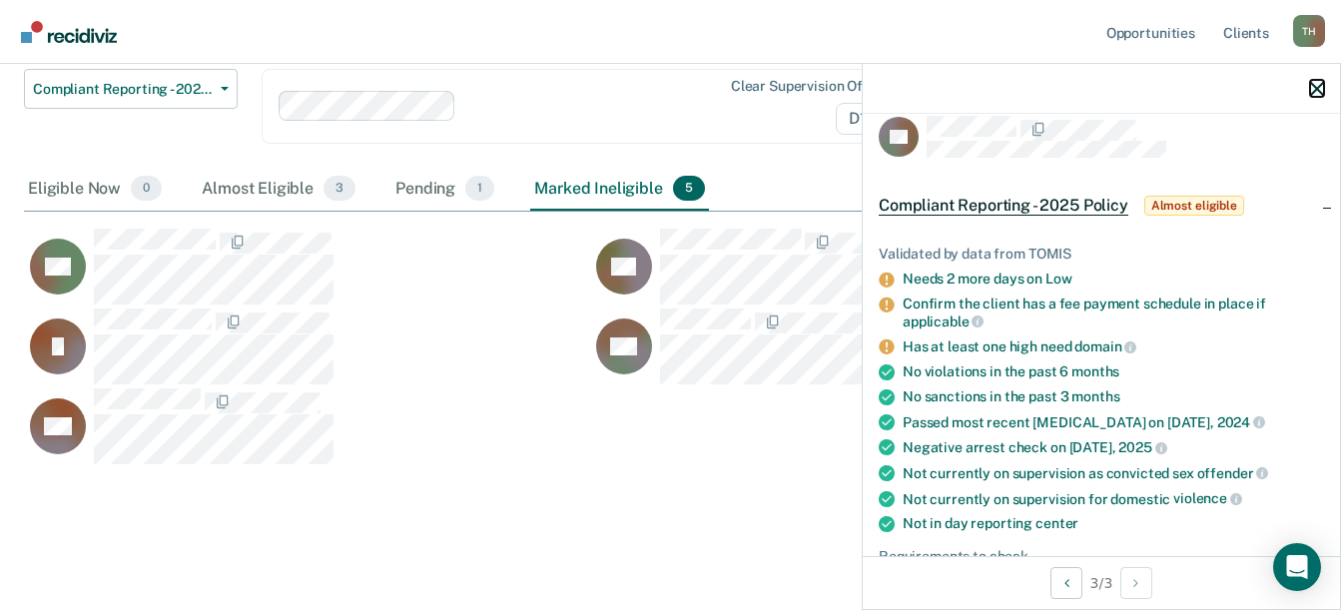
click at [1311, 90] on icon "button" at bounding box center [1317, 89] width 14 height 14
